Goal: Information Seeking & Learning: Learn about a topic

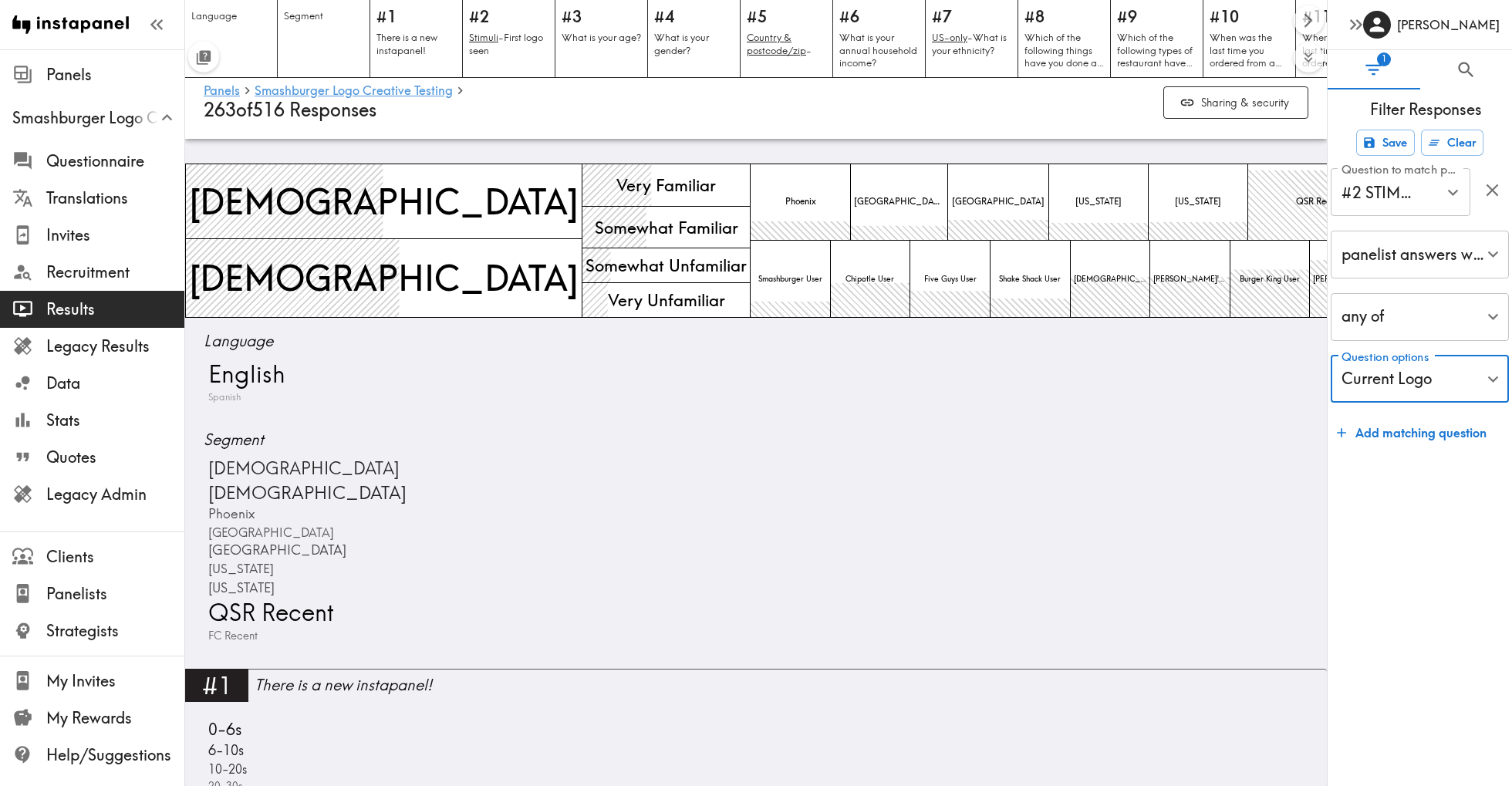
scroll to position [12032, 0]
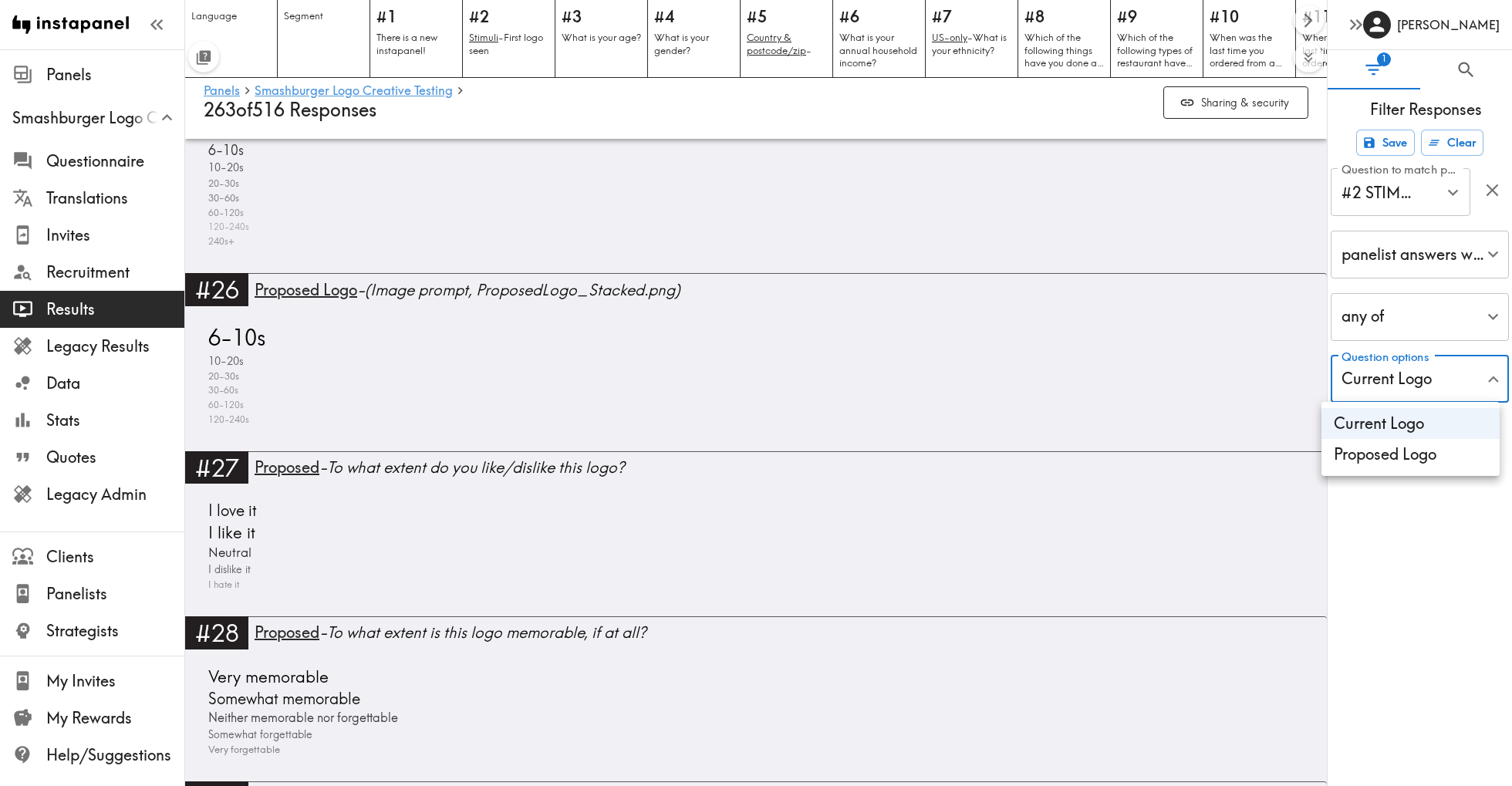
click at [1409, 379] on div at bounding box center [756, 393] width 1512 height 786
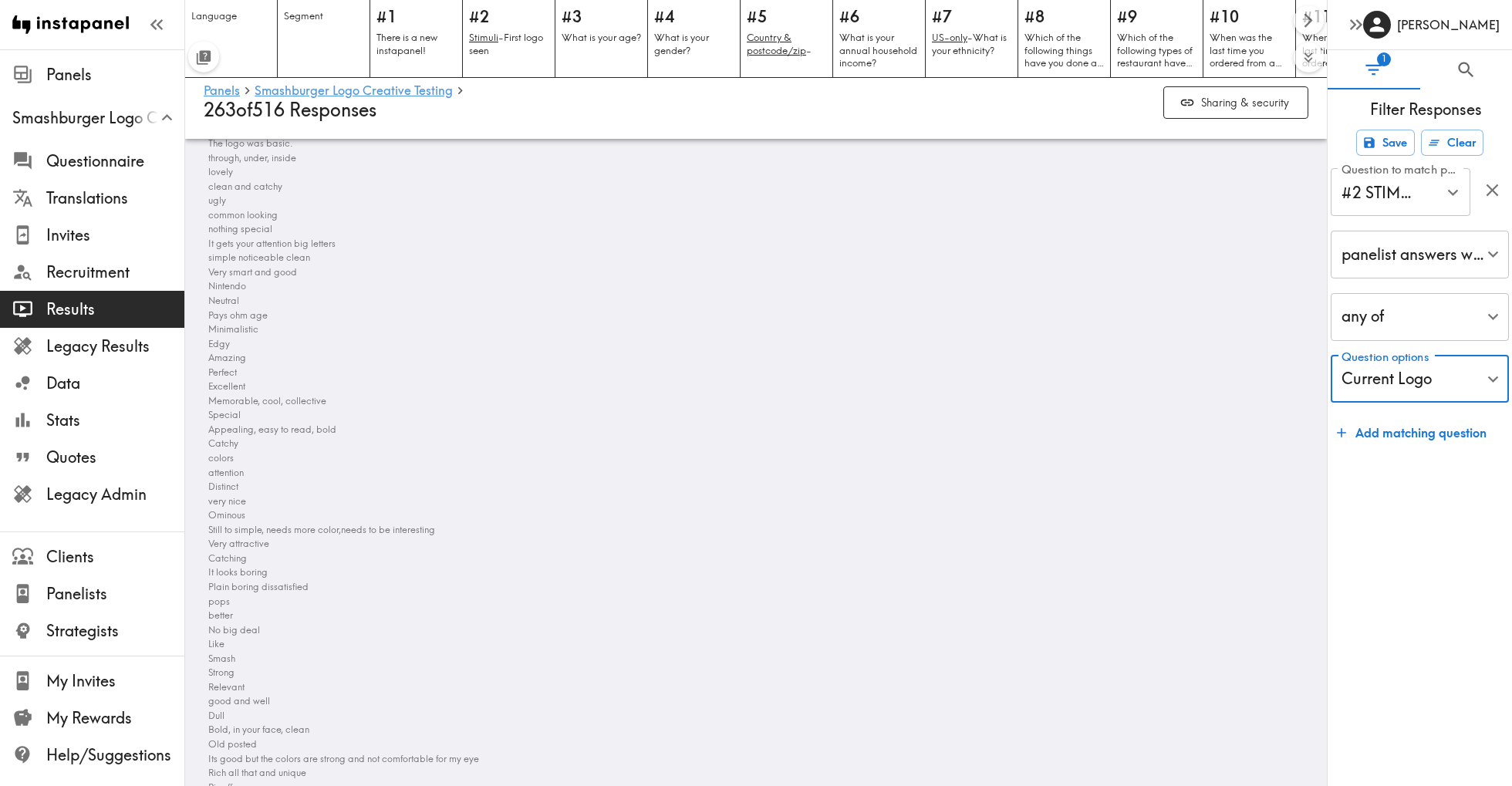
scroll to position [14124, 0]
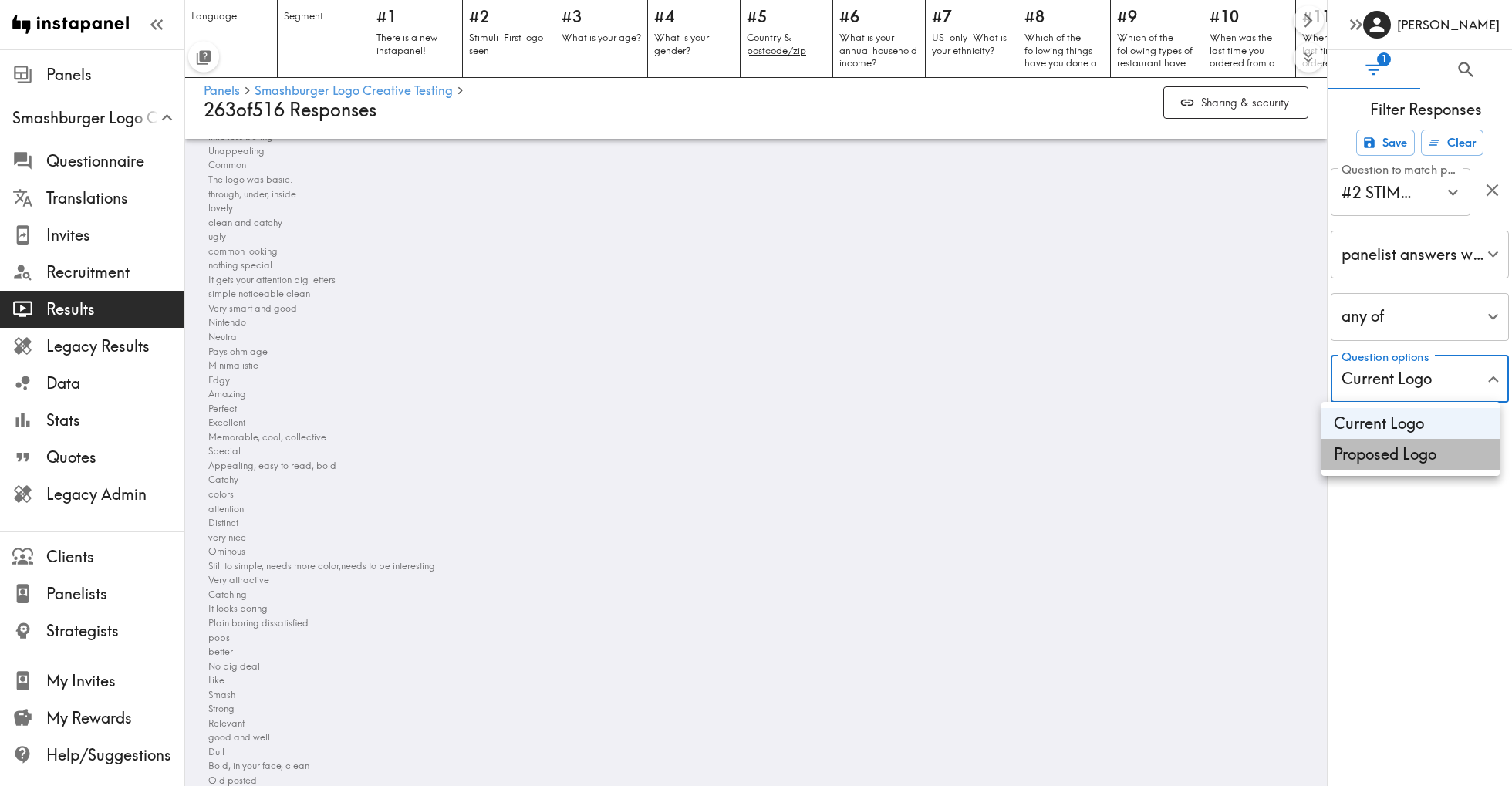
click at [1398, 454] on li "Proposed Logo" at bounding box center [1410, 454] width 178 height 31
type input "7ca3e5d2-1bf8-402e-b282-bbdfafccebcd,b9e8defd-f119-4d9b-b814-ea898500b1b5"
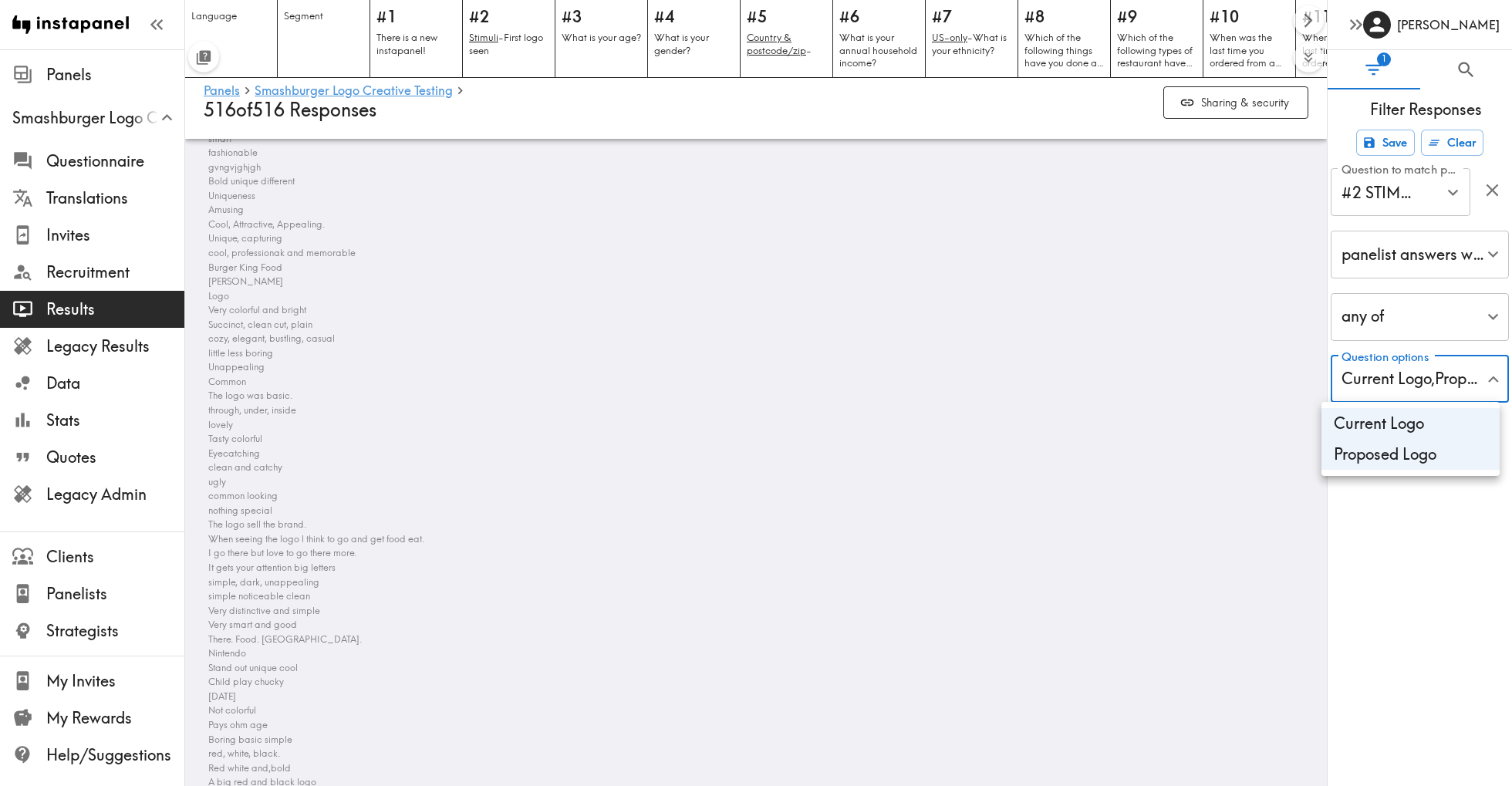
scroll to position [15656, 0]
click at [1086, 436] on div at bounding box center [756, 393] width 1512 height 786
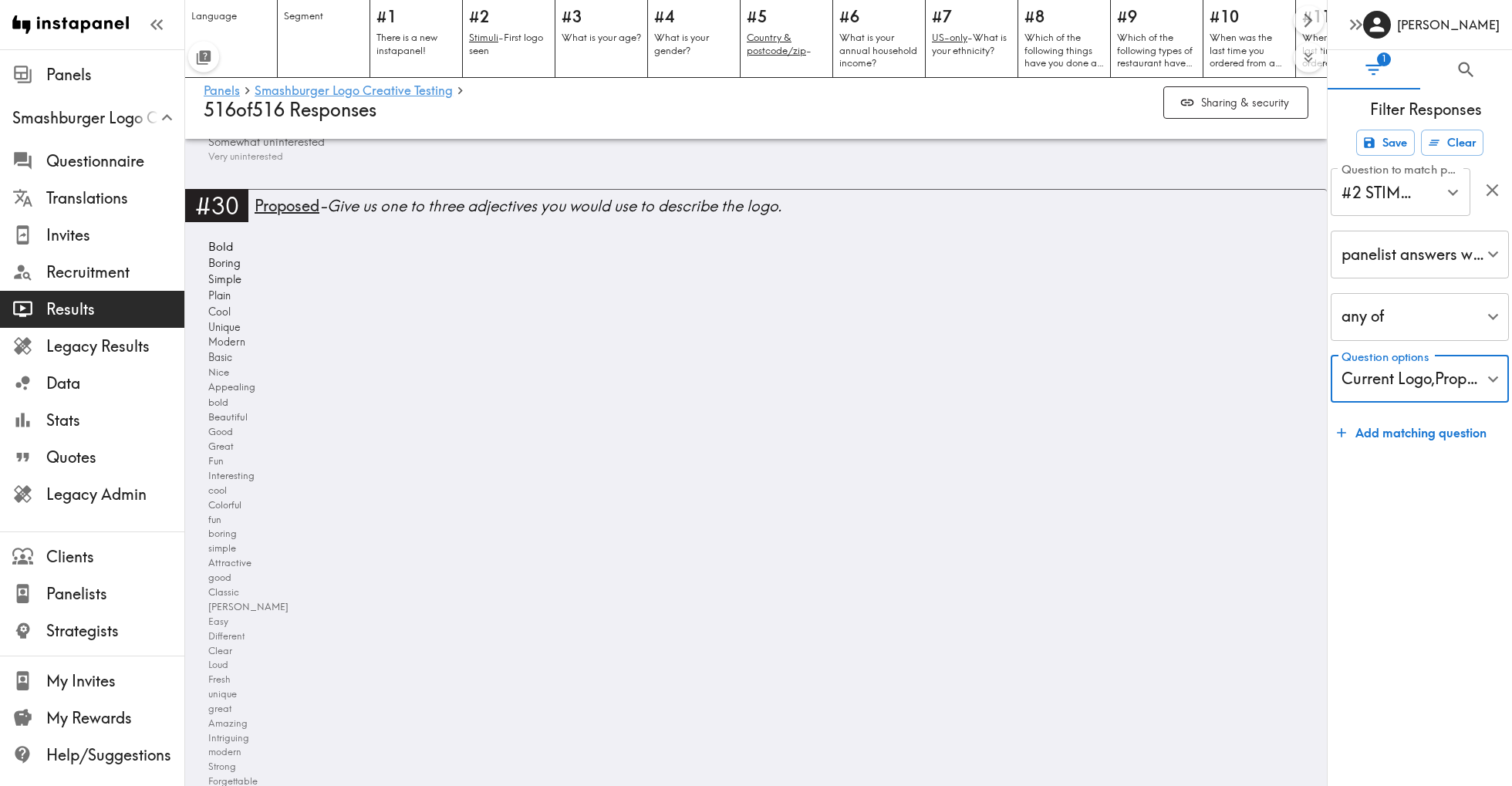
scroll to position [13411, 0]
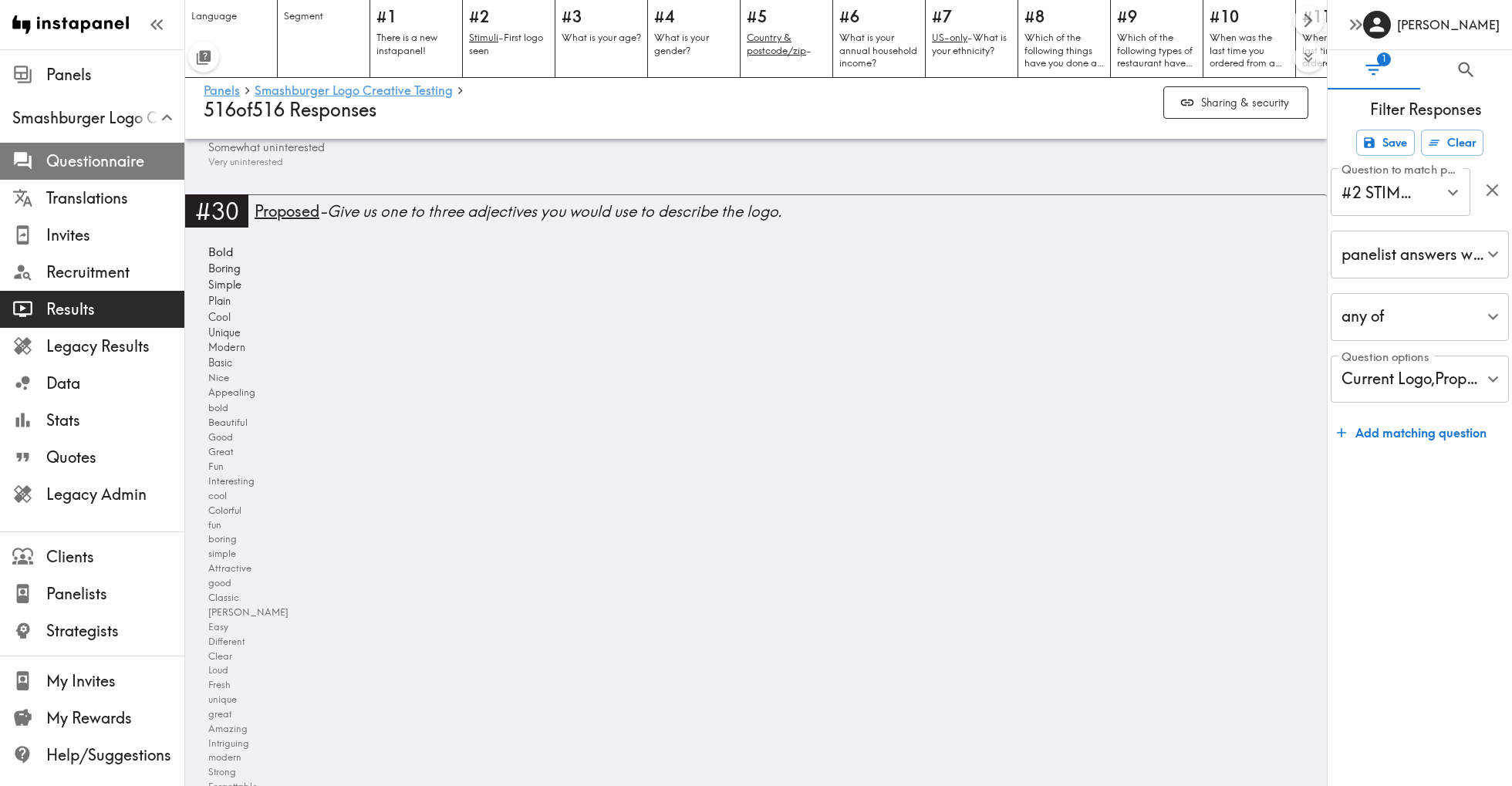
click at [120, 164] on span "Questionnaire" at bounding box center [116, 161] width 138 height 22
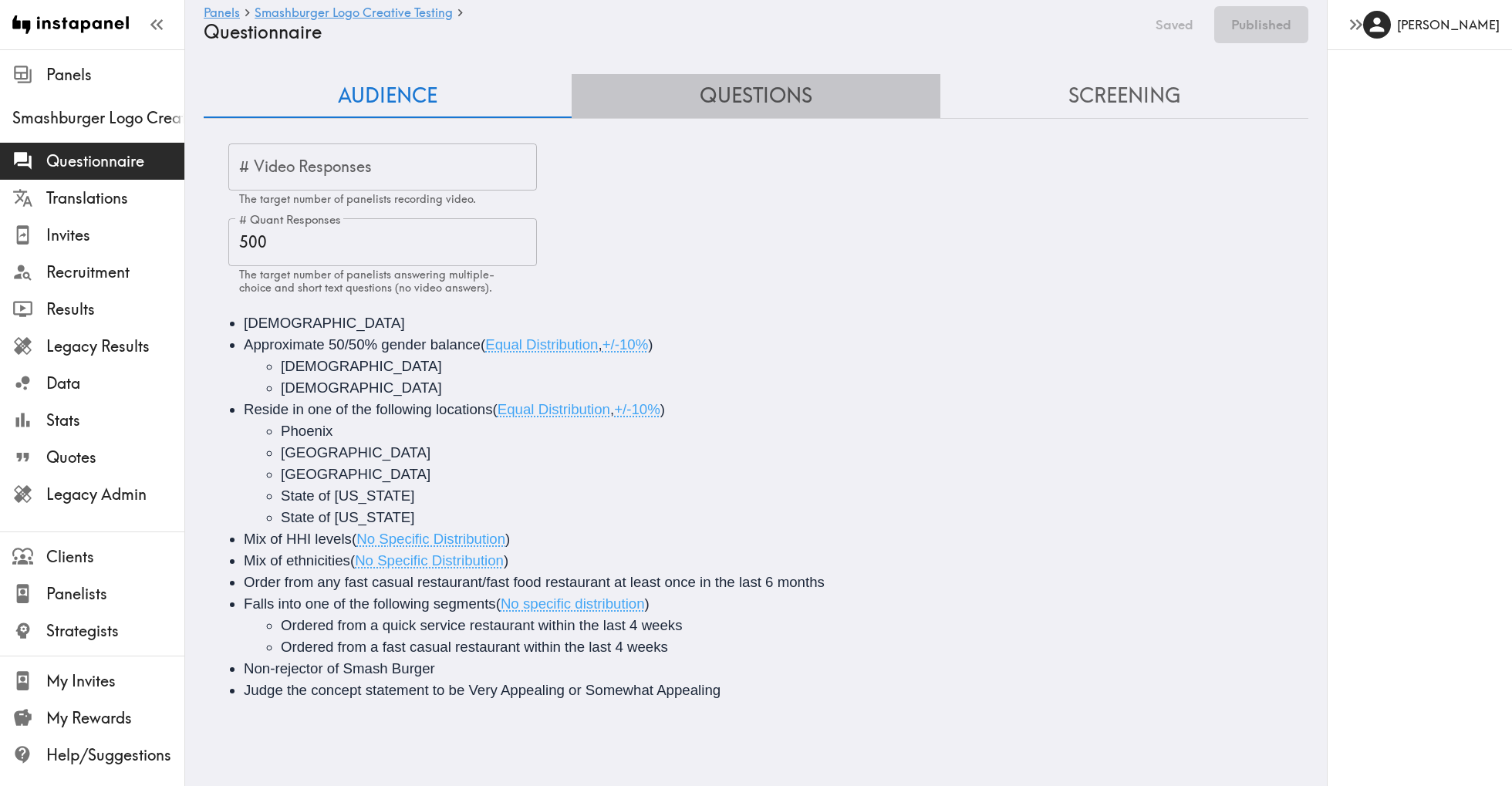
click at [753, 86] on button "Questions" at bounding box center [755, 96] width 368 height 44
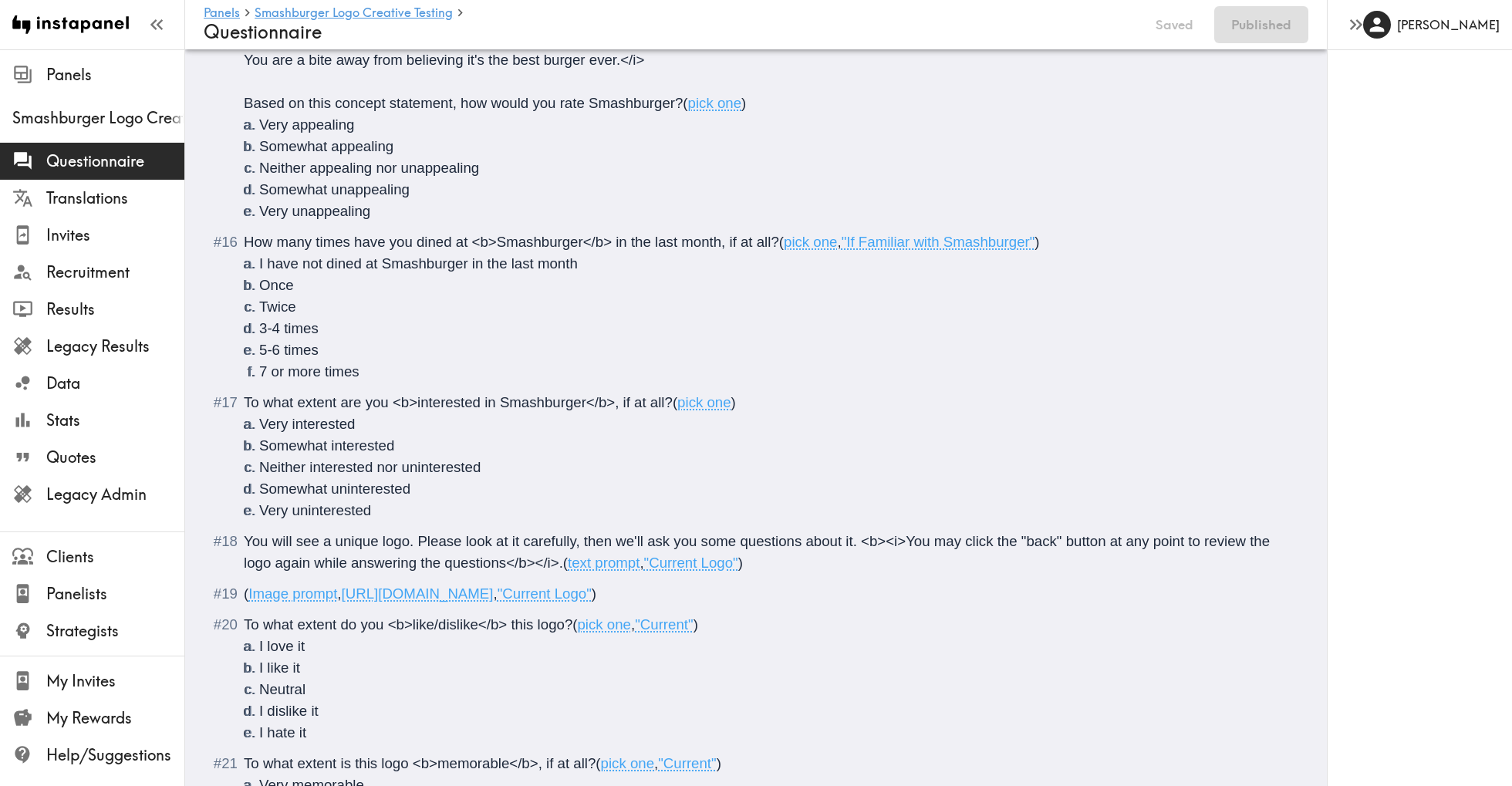
scroll to position [2612, 0]
click at [494, 597] on span "[URL][DOMAIN_NAME]" at bounding box center [417, 592] width 152 height 16
click at [494, 595] on span "[URL][DOMAIN_NAME]" at bounding box center [417, 592] width 152 height 16
click at [494, 596] on span "[URL][DOMAIN_NAME]" at bounding box center [417, 592] width 152 height 16
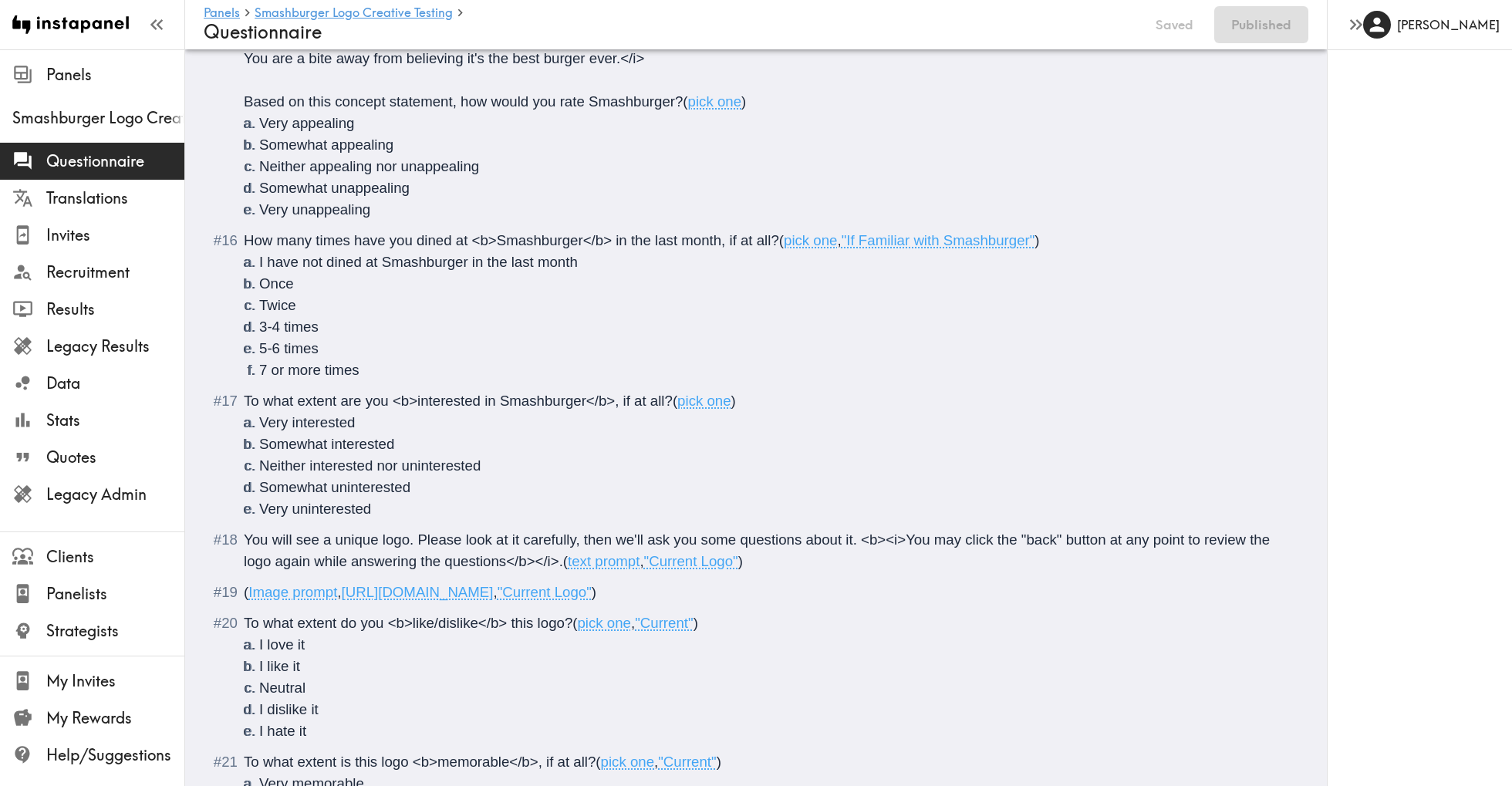
drag, startPoint x: 861, startPoint y: 593, endPoint x: 345, endPoint y: 595, distance: 516.0
click at [345, 595] on span "[URL][DOMAIN_NAME]" at bounding box center [417, 592] width 152 height 16
copy span "[URL][DOMAIN_NAME]"
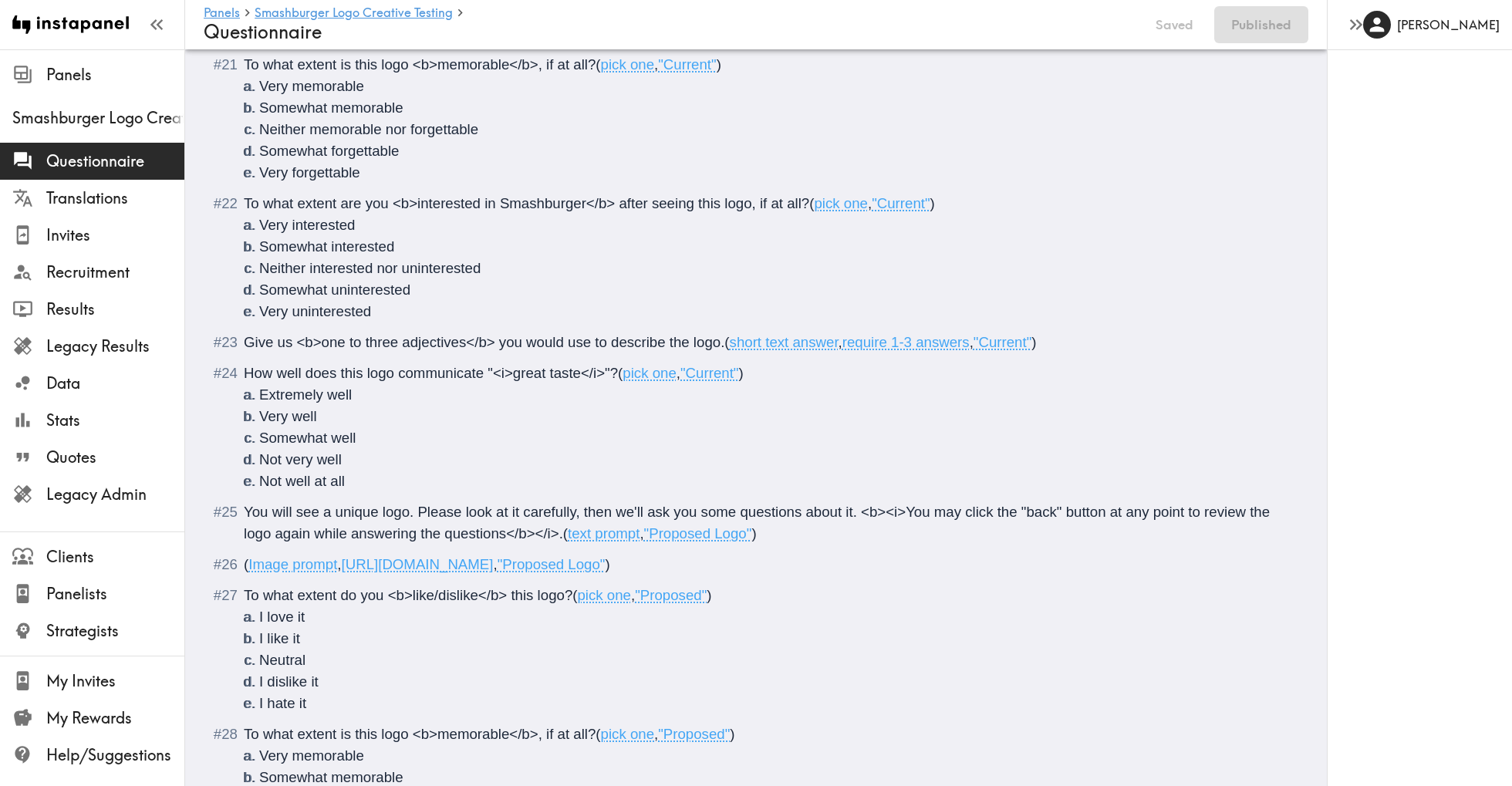
scroll to position [3434, 0]
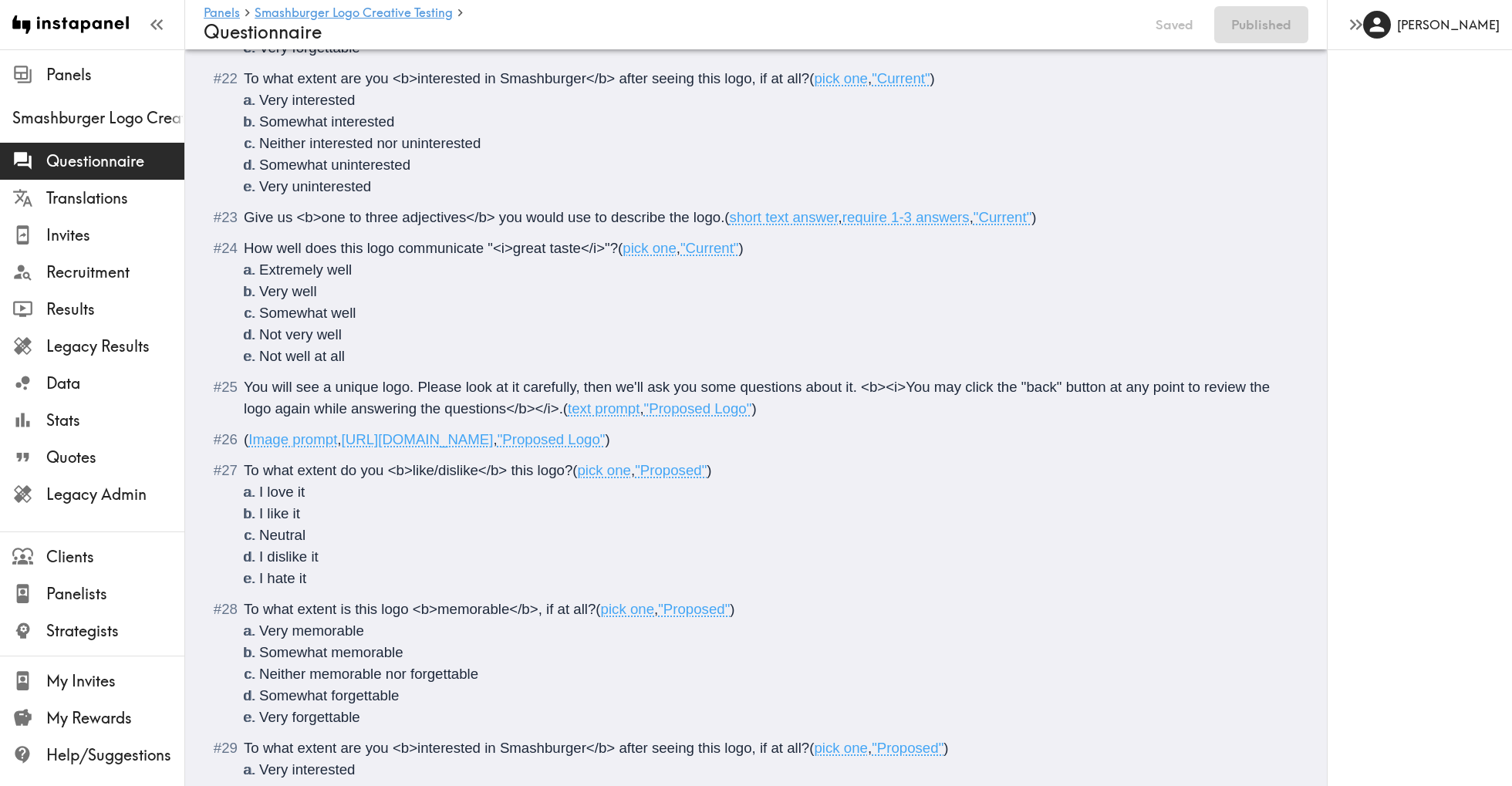
drag, startPoint x: 854, startPoint y: 441, endPoint x: 347, endPoint y: 448, distance: 507.0
click at [347, 448] on div "( Image prompt , [URL][DOMAIN_NAME] , "Proposed Logo" )" at bounding box center [767, 439] width 1047 height 22
copy span "[URL][DOMAIN_NAME]"
